Goal: Information Seeking & Learning: Obtain resource

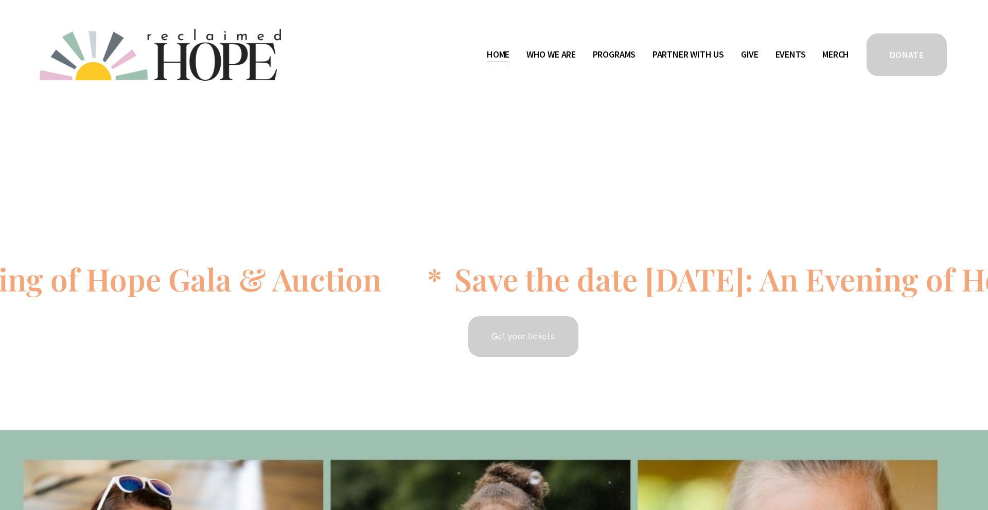
click at [0, 0] on span "Public Documents" at bounding box center [0, 0] width 0 height 0
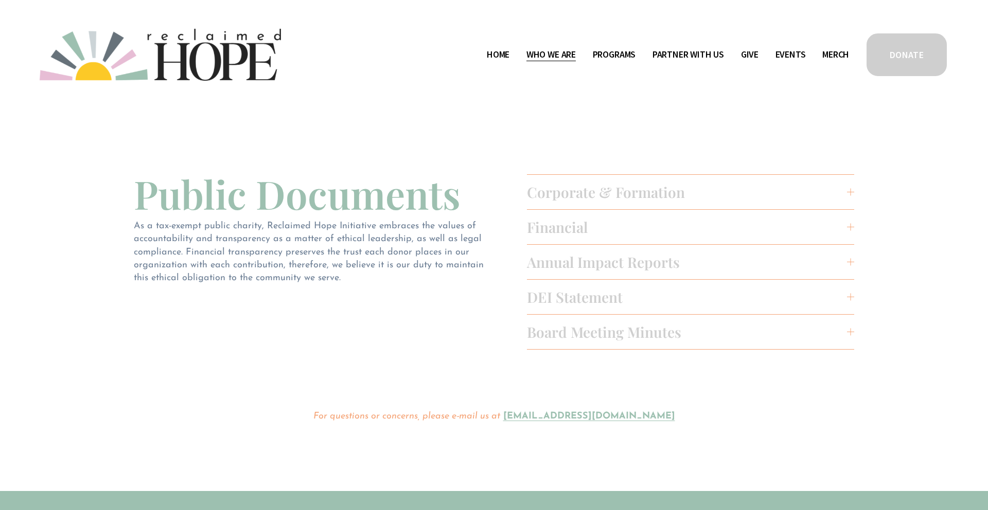
click at [632, 335] on span "Board Meeting Minutes" at bounding box center [687, 332] width 320 height 19
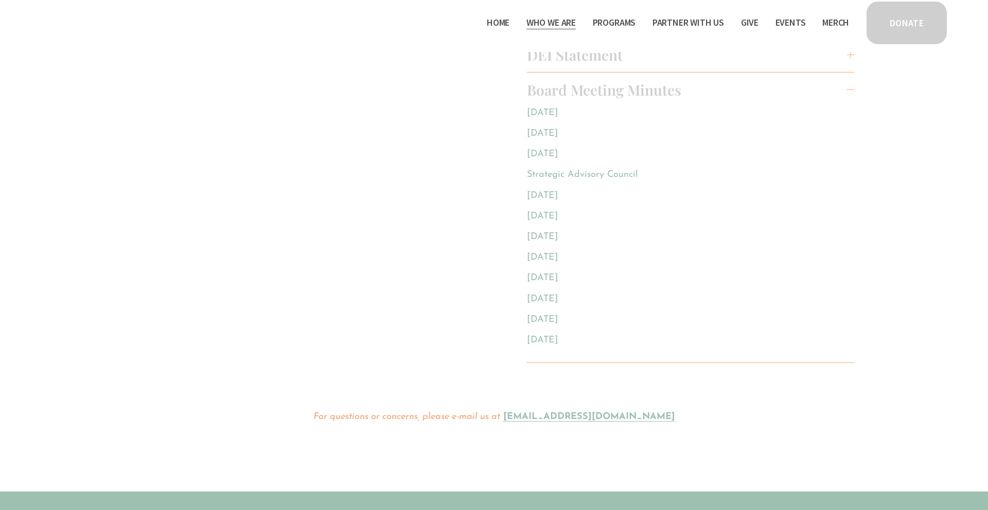
scroll to position [173, 0]
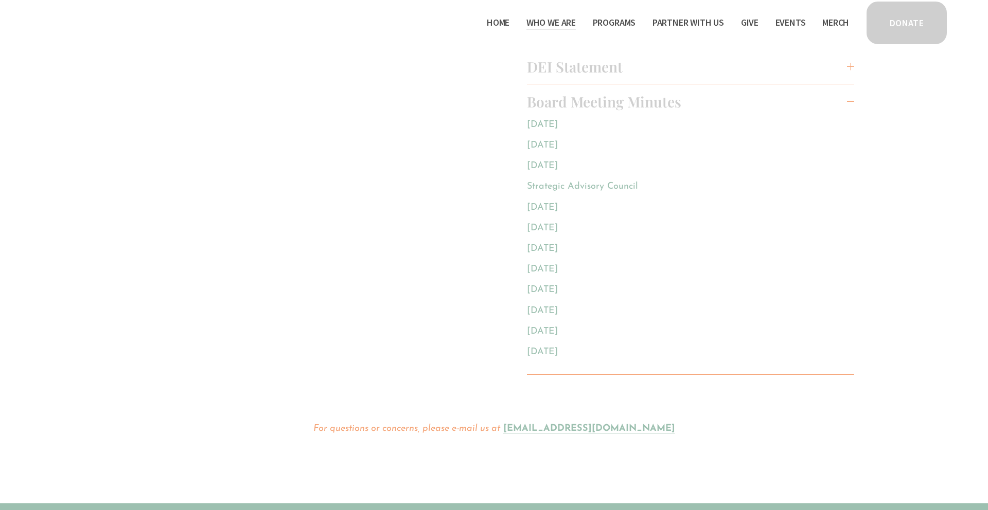
click at [371, 142] on div "Public Documents Corporate & Formation Form 1023 Conflict of Interest Policy Co…" at bounding box center [494, 191] width 988 height 495
click at [588, 99] on span "Board Meeting Minutes" at bounding box center [687, 101] width 320 height 19
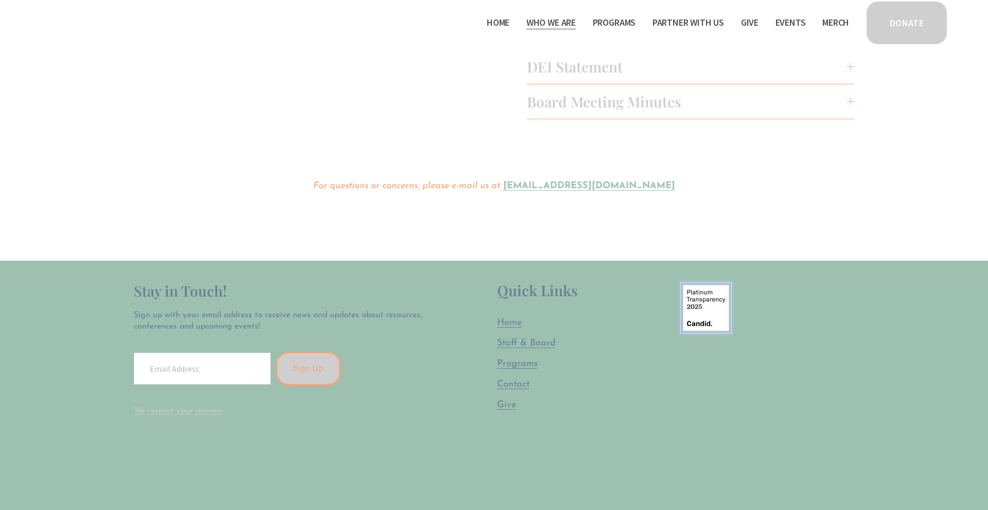
click at [586, 64] on span "DEI Statement" at bounding box center [687, 66] width 320 height 19
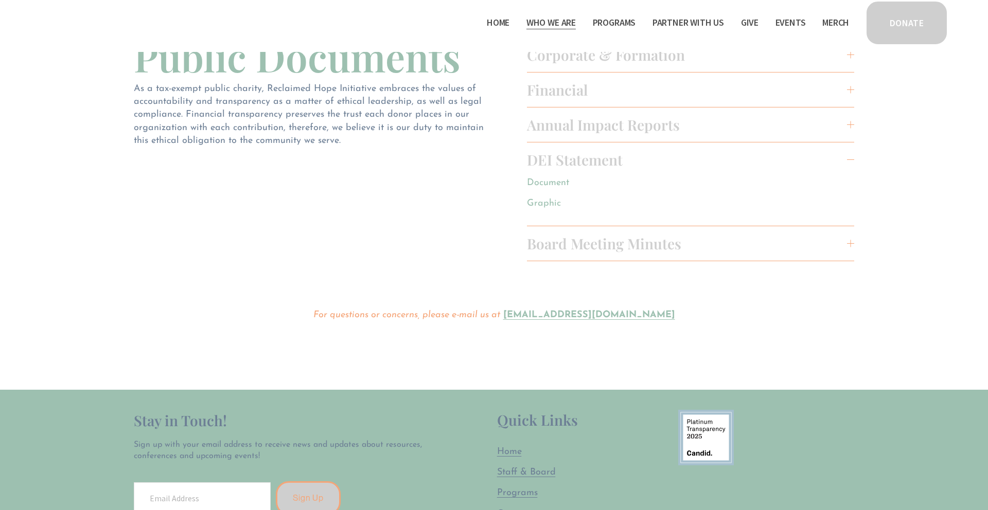
scroll to position [41, 0]
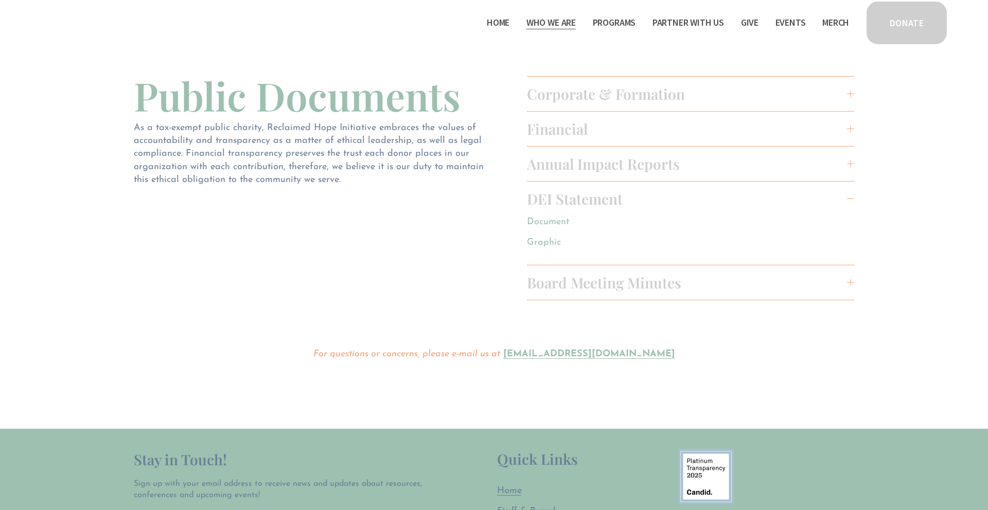
click at [532, 243] on link "Graphic" at bounding box center [544, 242] width 34 height 9
click at [552, 219] on link "Document" at bounding box center [548, 222] width 42 height 9
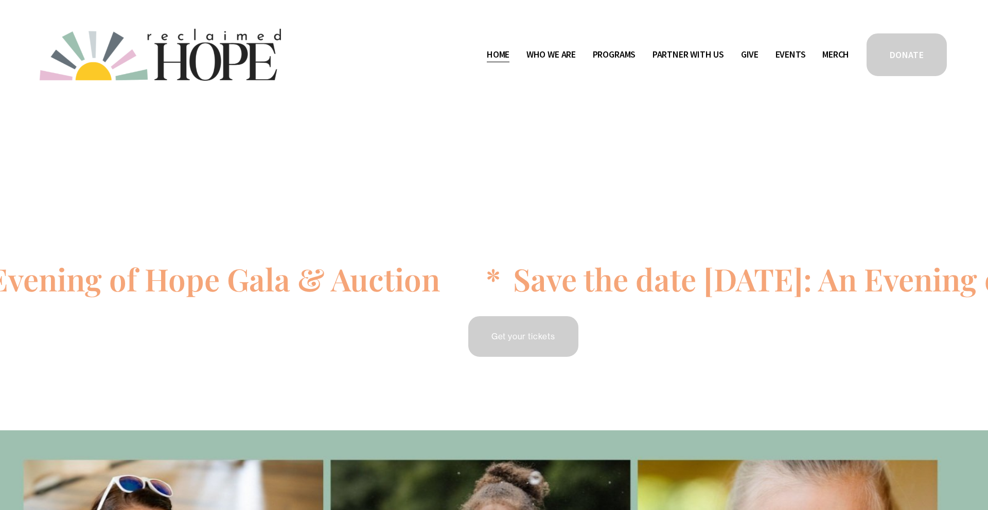
click at [0, 0] on span "Public Documents" at bounding box center [0, 0] width 0 height 0
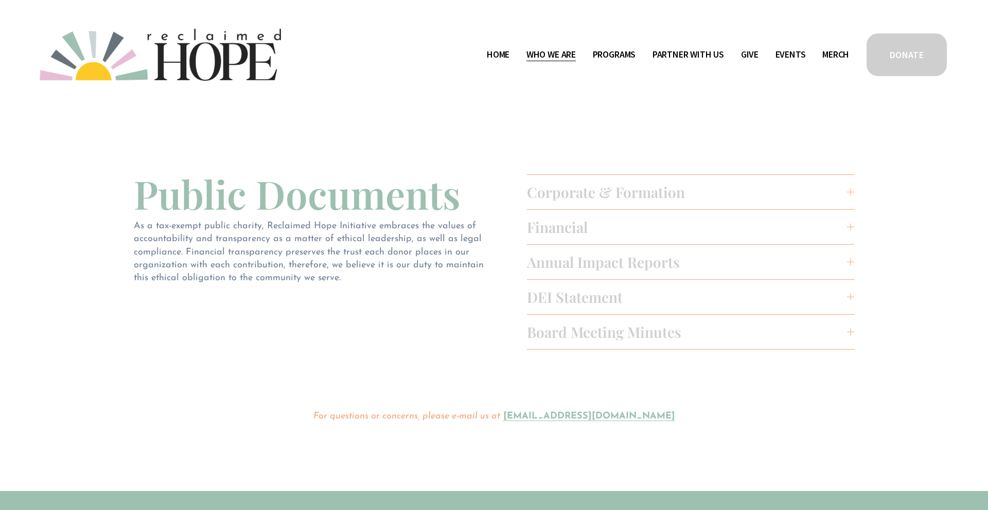
click at [574, 264] on span "Annual Impact Reports" at bounding box center [687, 262] width 320 height 19
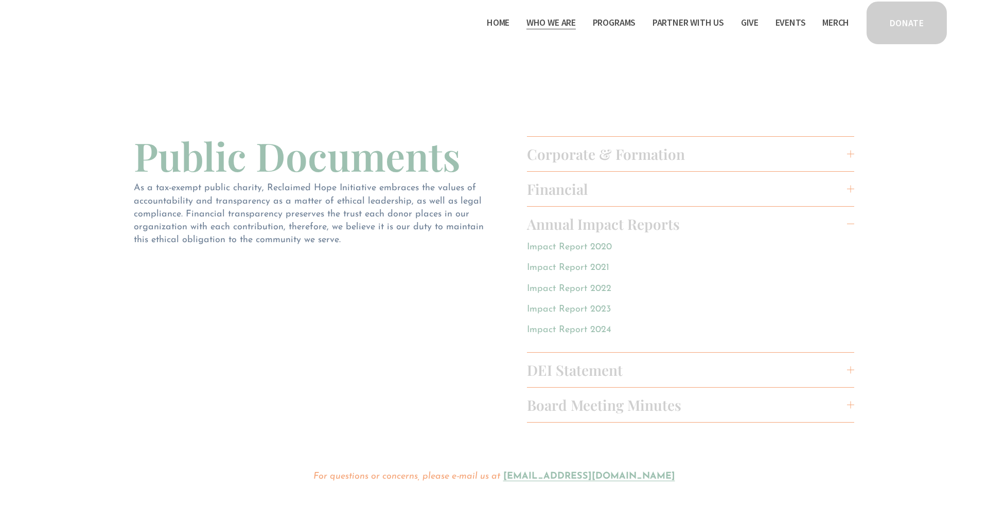
scroll to position [25, 0]
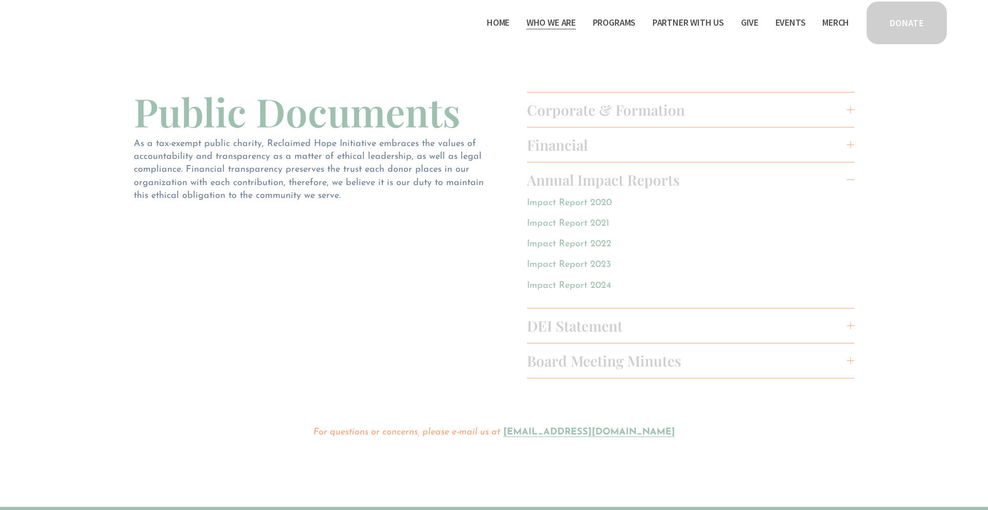
click at [587, 287] on link "Impact Report 2024" at bounding box center [569, 285] width 84 height 9
click at [558, 141] on span "Financial" at bounding box center [687, 144] width 320 height 19
click at [571, 103] on span "Corporate & Formation" at bounding box center [687, 109] width 320 height 19
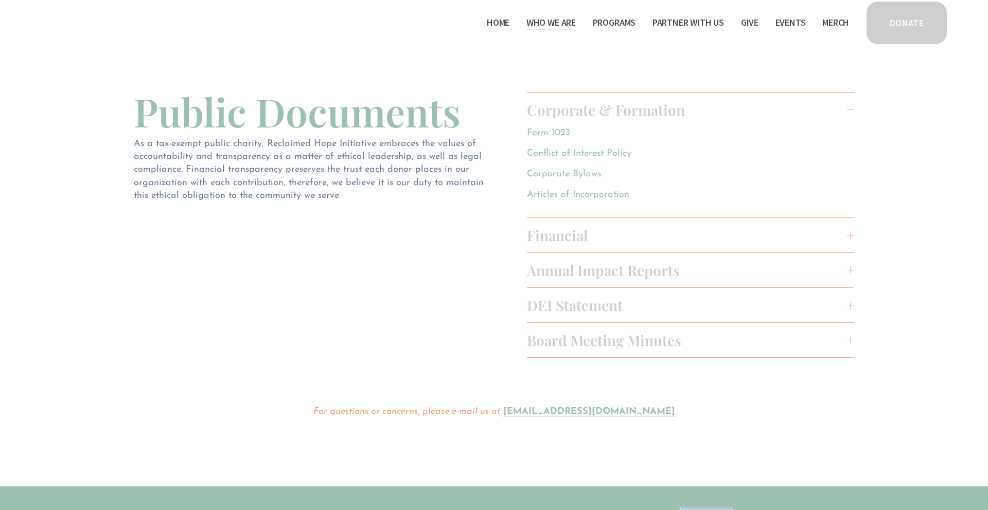
click at [593, 196] on link "Articles of Incorporation" at bounding box center [578, 194] width 102 height 9
